Goal: Task Accomplishment & Management: Complete application form

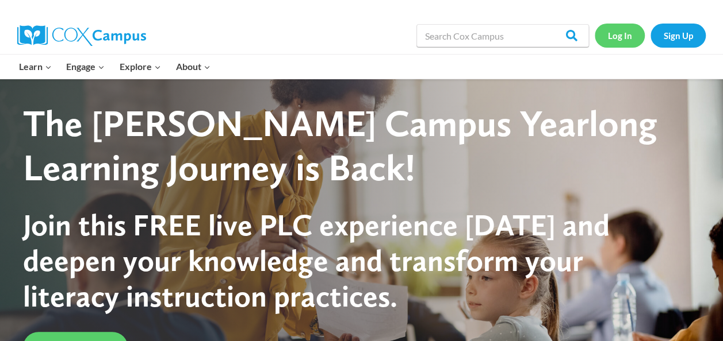
click at [633, 32] on link "Log In" at bounding box center [619, 36] width 50 height 24
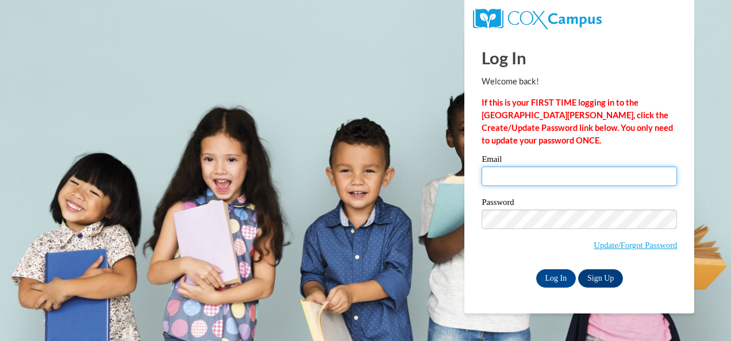
click at [514, 173] on input "Email" at bounding box center [579, 177] width 195 height 20
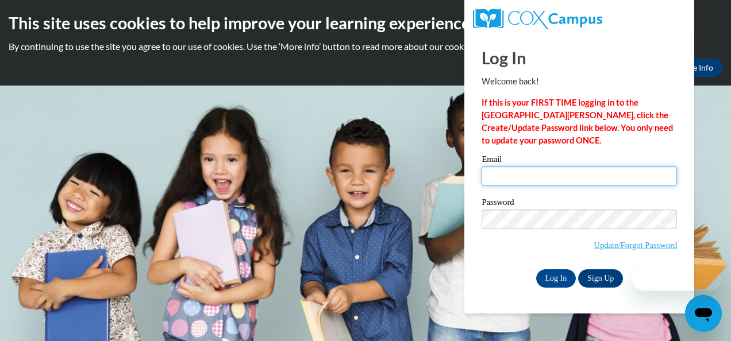
type input "ajohnston@camden.k12.ga.us"
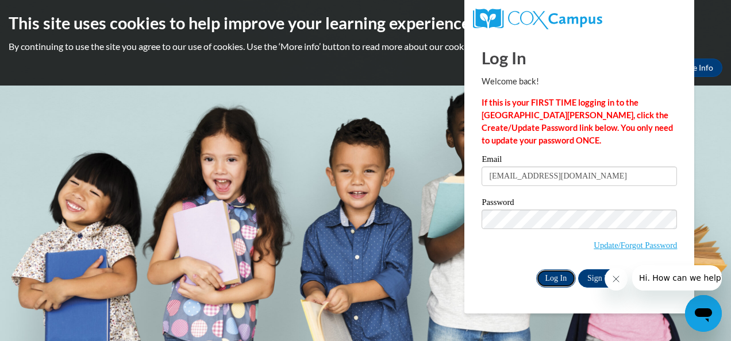
click at [562, 276] on input "Log In" at bounding box center [556, 279] width 40 height 18
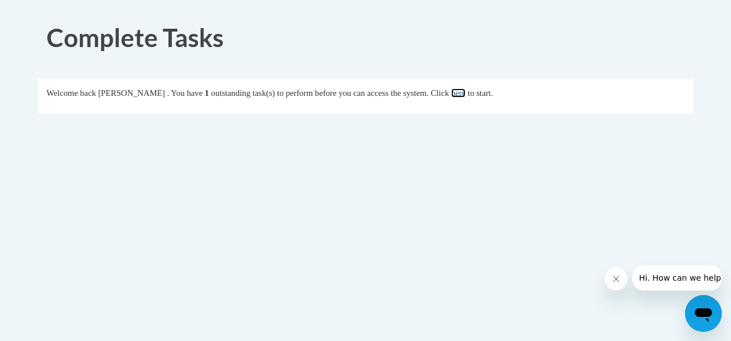
click at [466, 93] on link "here" at bounding box center [458, 93] width 14 height 9
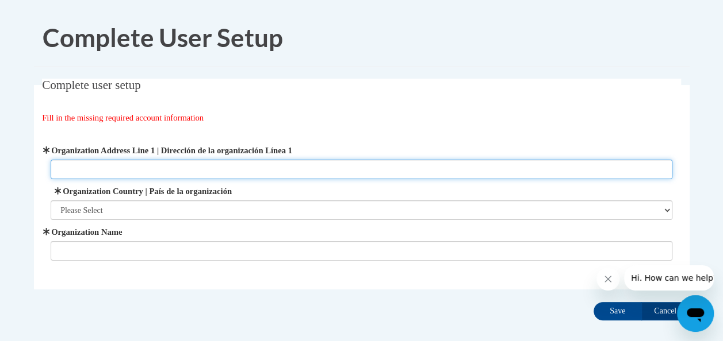
click at [182, 167] on input "Organization Address Line 1 | Dirección de la organización Línea 1" at bounding box center [361, 170] width 621 height 20
type input "[STREET_ADDRESS]"
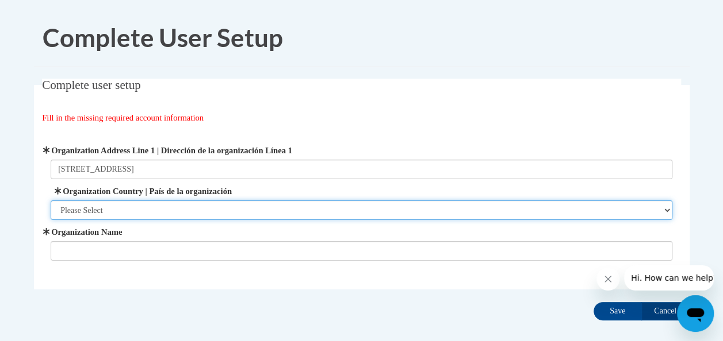
click at [129, 207] on select "Please Select [GEOGRAPHIC_DATA] | [GEOGRAPHIC_DATA] Outside of [GEOGRAPHIC_DATA…" at bounding box center [361, 211] width 621 height 20
select select "ad49bcad-a171-4b2e-b99c-48b446064914"
click at [51, 201] on select "Please Select [GEOGRAPHIC_DATA] | [GEOGRAPHIC_DATA] Outside of [GEOGRAPHIC_DATA…" at bounding box center [361, 211] width 621 height 20
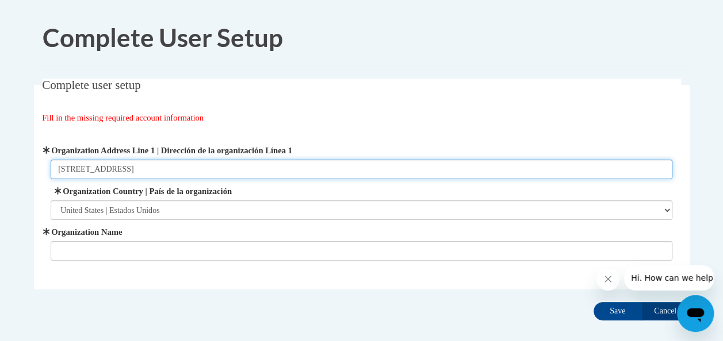
click at [135, 166] on input "[STREET_ADDRESS]" at bounding box center [361, 170] width 621 height 20
type input "[STREET_ADDRESS]"
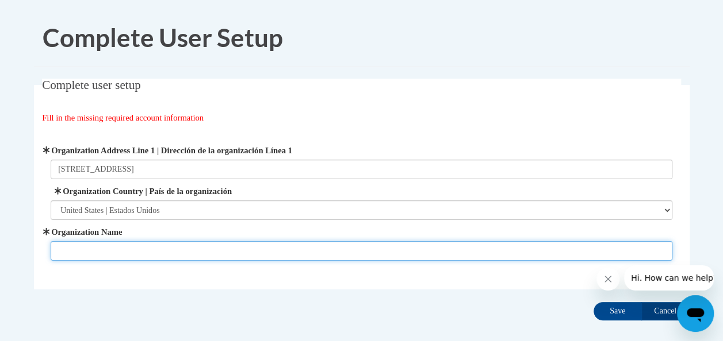
click at [120, 258] on input "Organization Name" at bounding box center [361, 251] width 621 height 20
type input "Camden County Schools-Sugarmill Elementary"
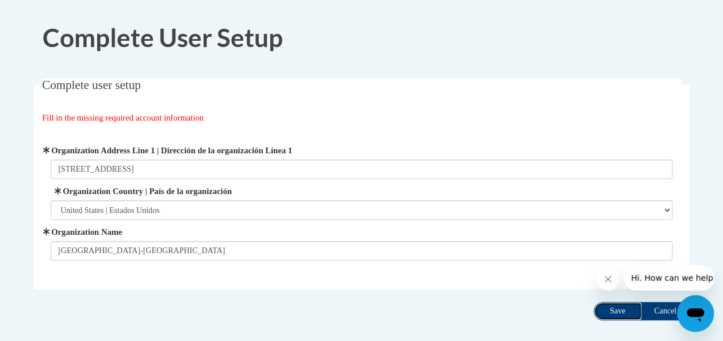
click at [617, 304] on input "Save" at bounding box center [617, 311] width 48 height 18
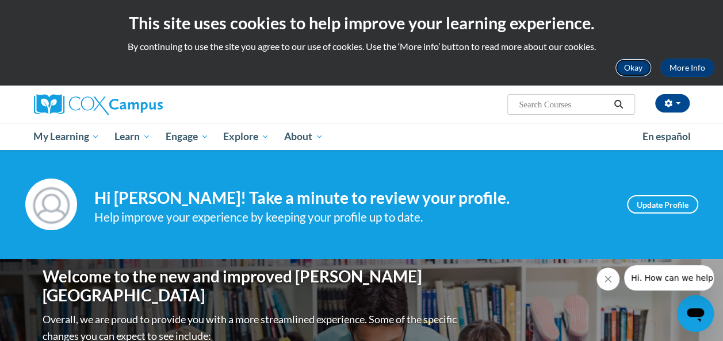
click at [633, 68] on button "Okay" at bounding box center [633, 68] width 37 height 18
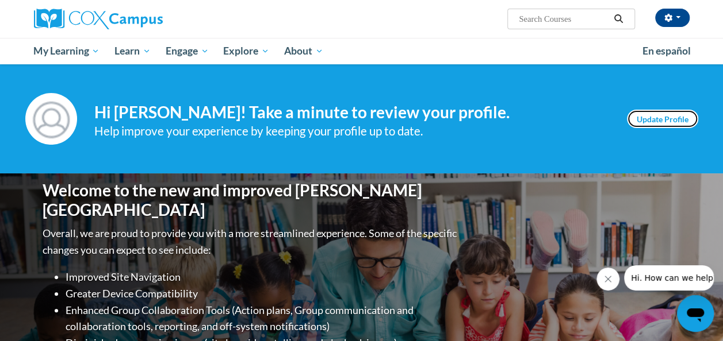
click at [646, 126] on link "Update Profile" at bounding box center [662, 119] width 71 height 18
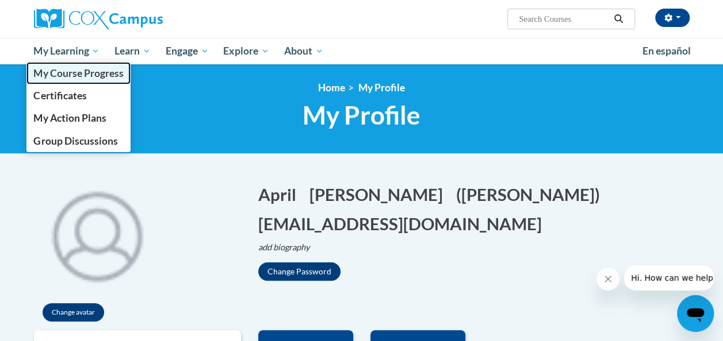
click at [74, 74] on span "My Course Progress" at bounding box center [78, 73] width 90 height 12
